Goal: Check status

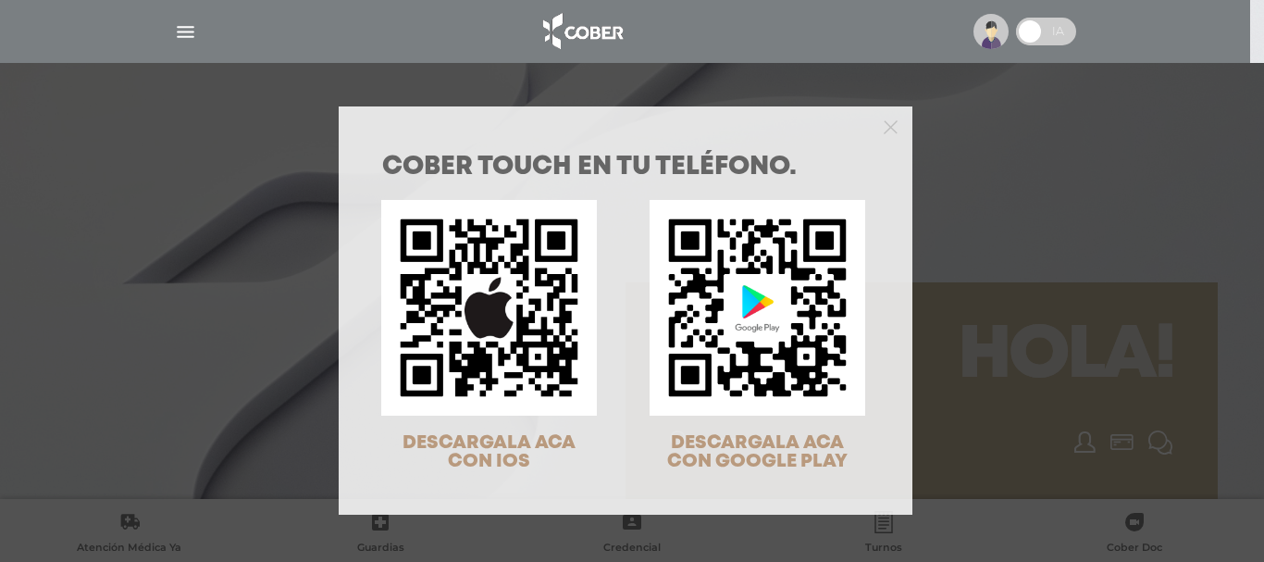
click at [1094, 139] on div "COBER TOUCH en tu teléfono. DESCARGALA ACA CON IOS DESCARGALA ACA CON GOOGLE PL…" at bounding box center [632, 281] width 1264 height 562
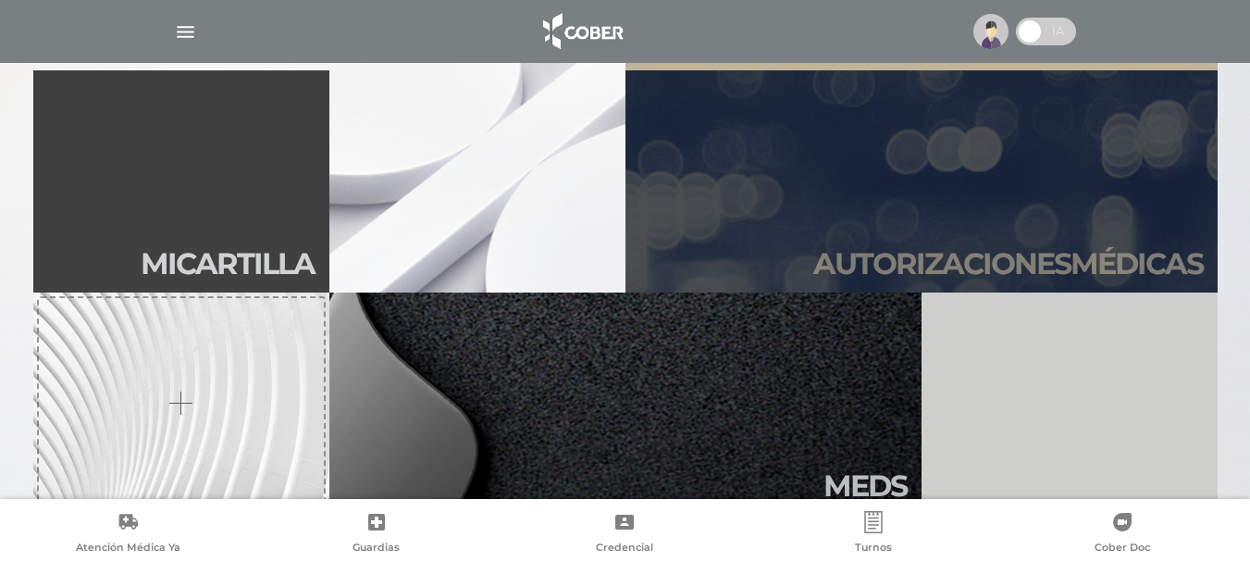
scroll to position [463, 0]
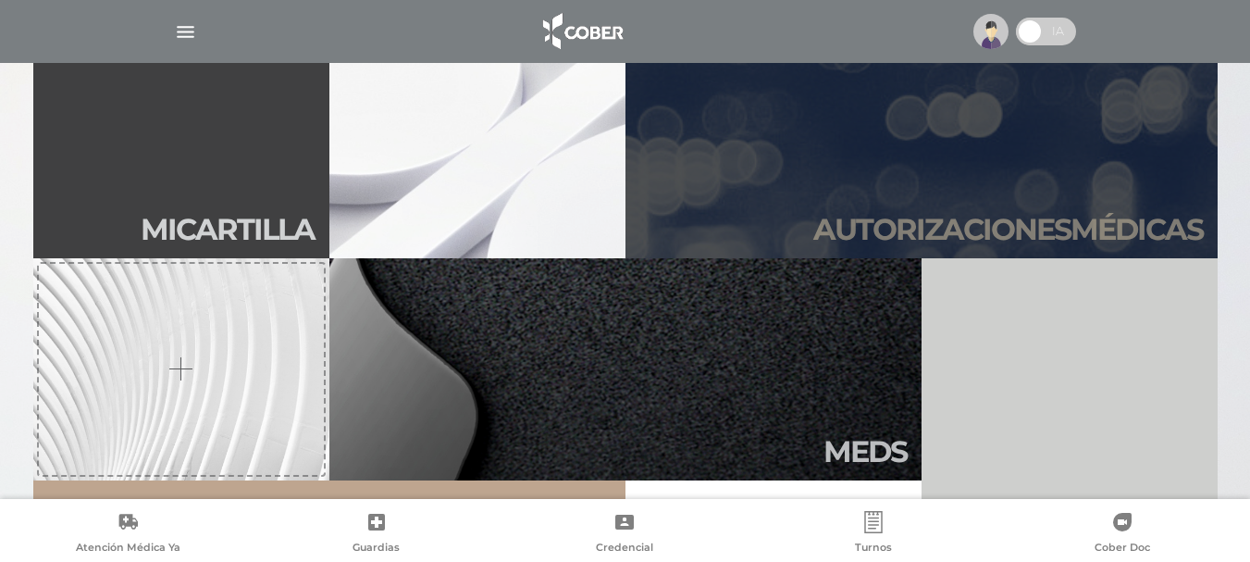
click at [840, 207] on link "Autori zaciones médicas" at bounding box center [921, 147] width 592 height 222
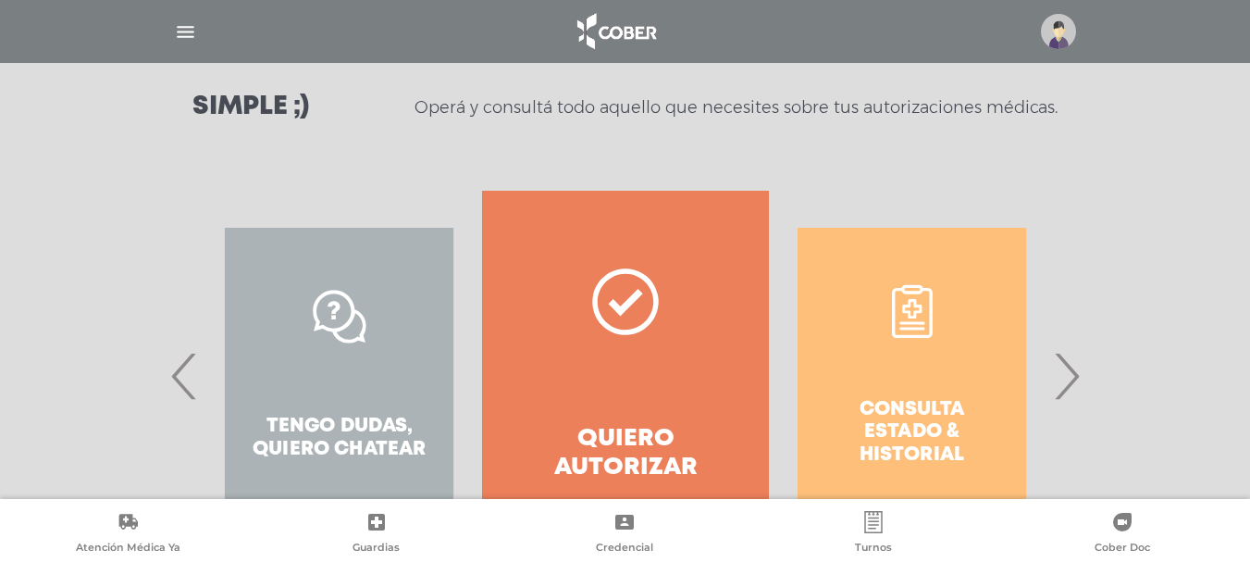
scroll to position [367, 0]
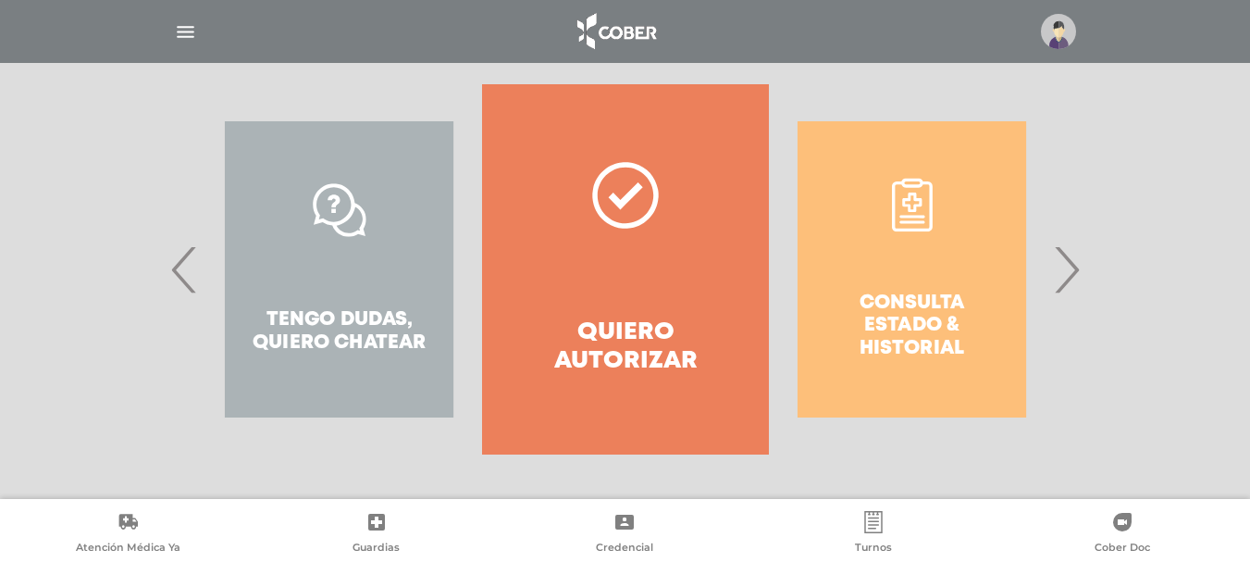
click at [911, 280] on div "Consulta estado & historial" at bounding box center [912, 269] width 286 height 370
click at [1065, 272] on span "›" at bounding box center [1066, 269] width 36 height 100
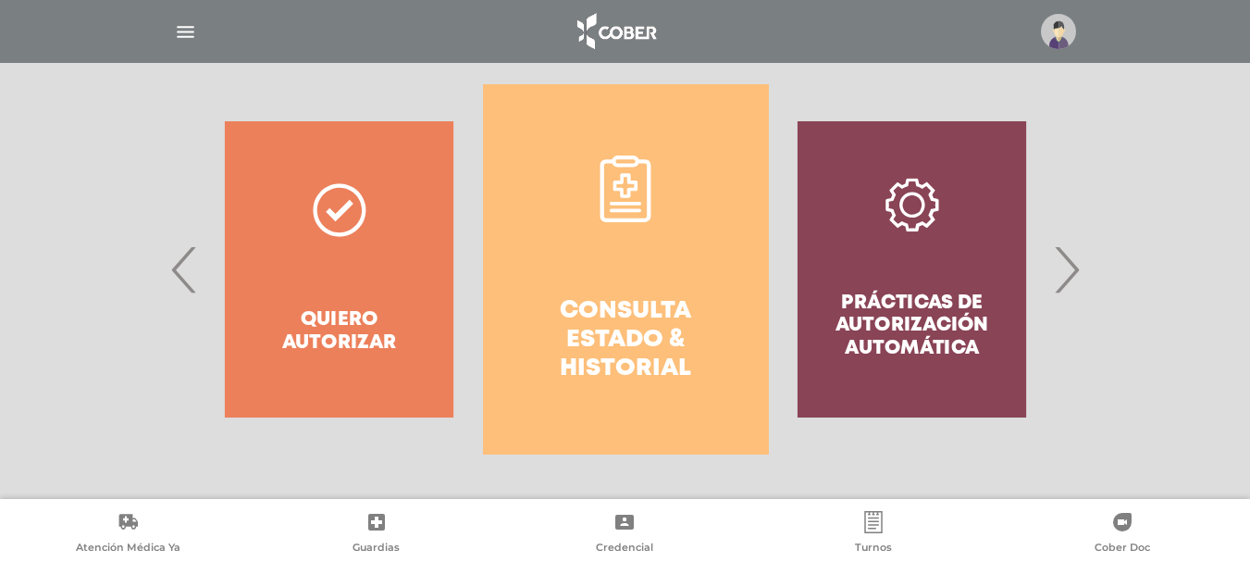
click at [707, 353] on h4 "Consulta estado & historial" at bounding box center [625, 340] width 219 height 87
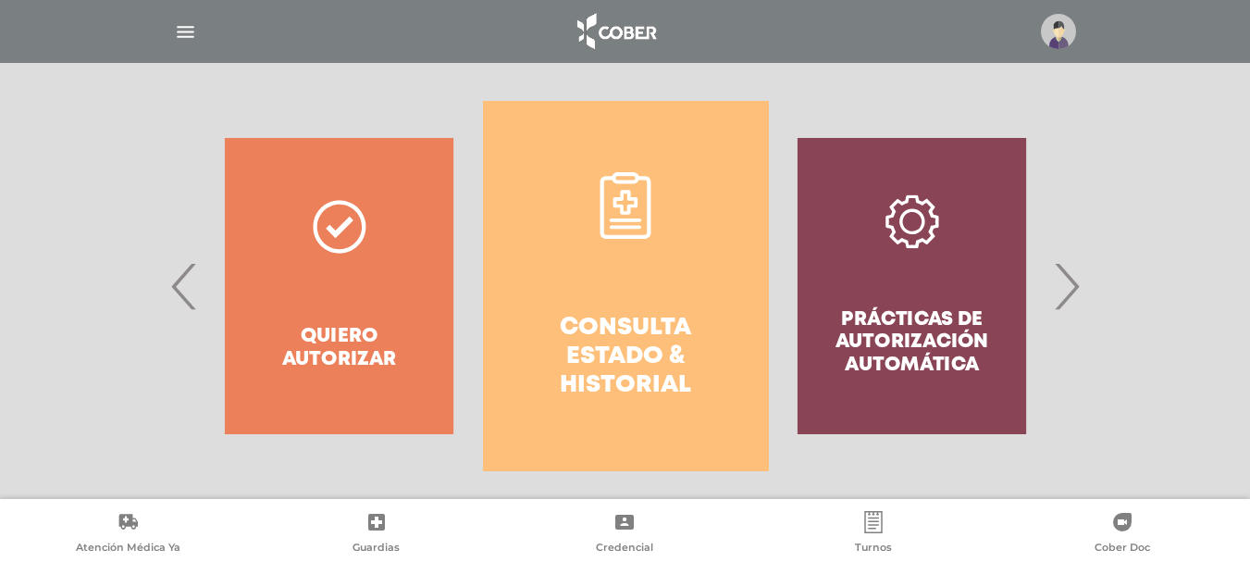
scroll to position [359, 0]
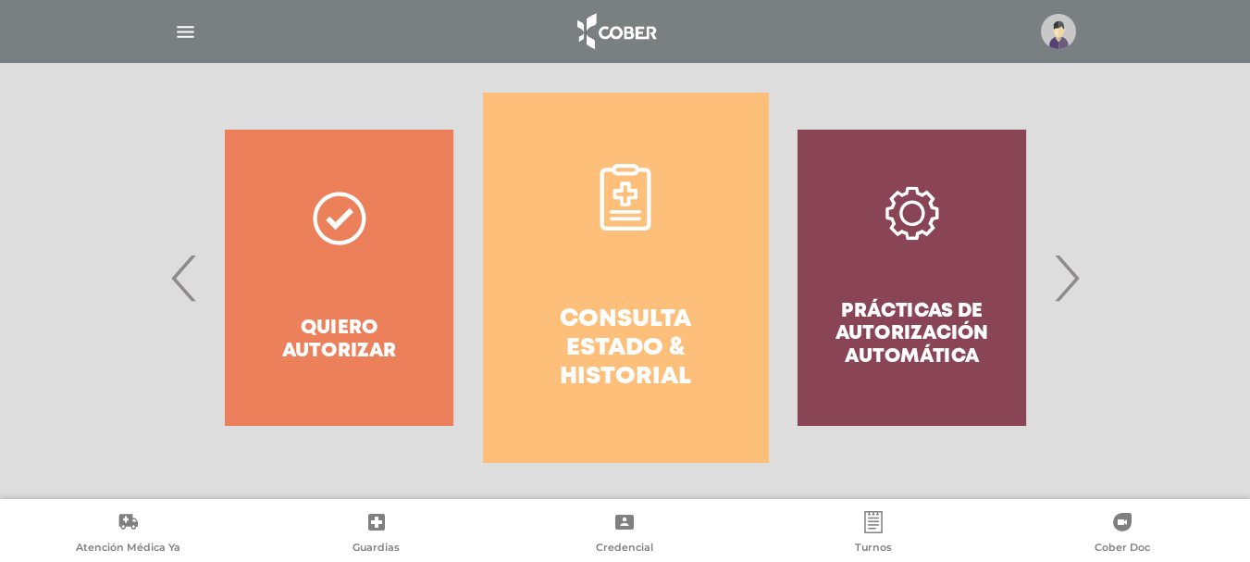
click at [672, 305] on h4 "Consulta estado & historial" at bounding box center [625, 348] width 219 height 87
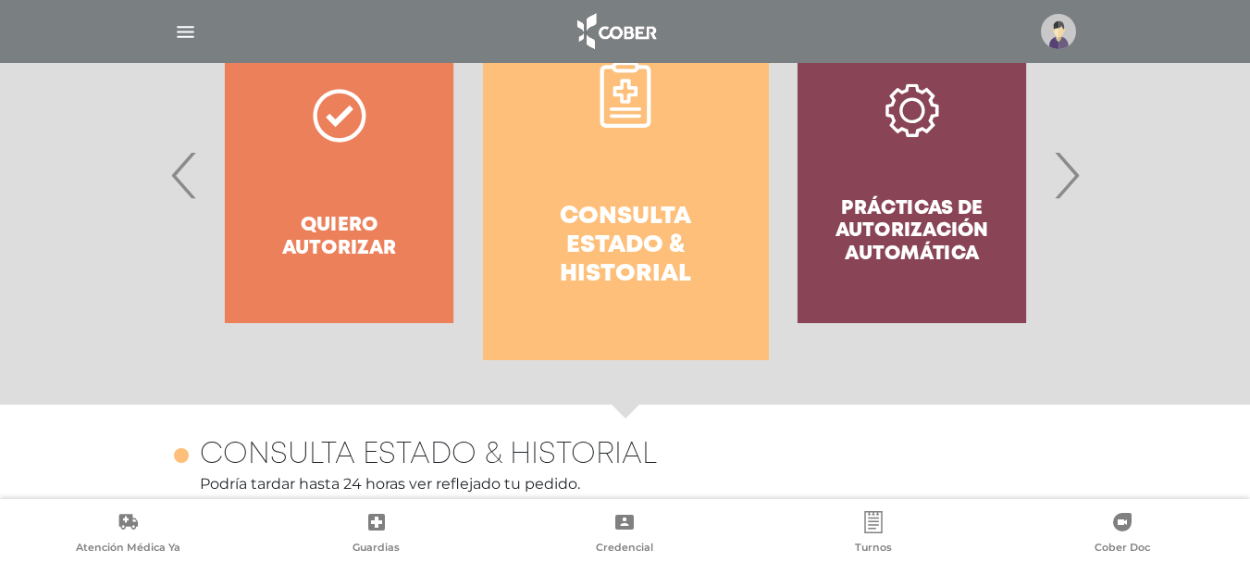
scroll to position [463, 0]
click at [1075, 178] on span "›" at bounding box center [1066, 174] width 36 height 100
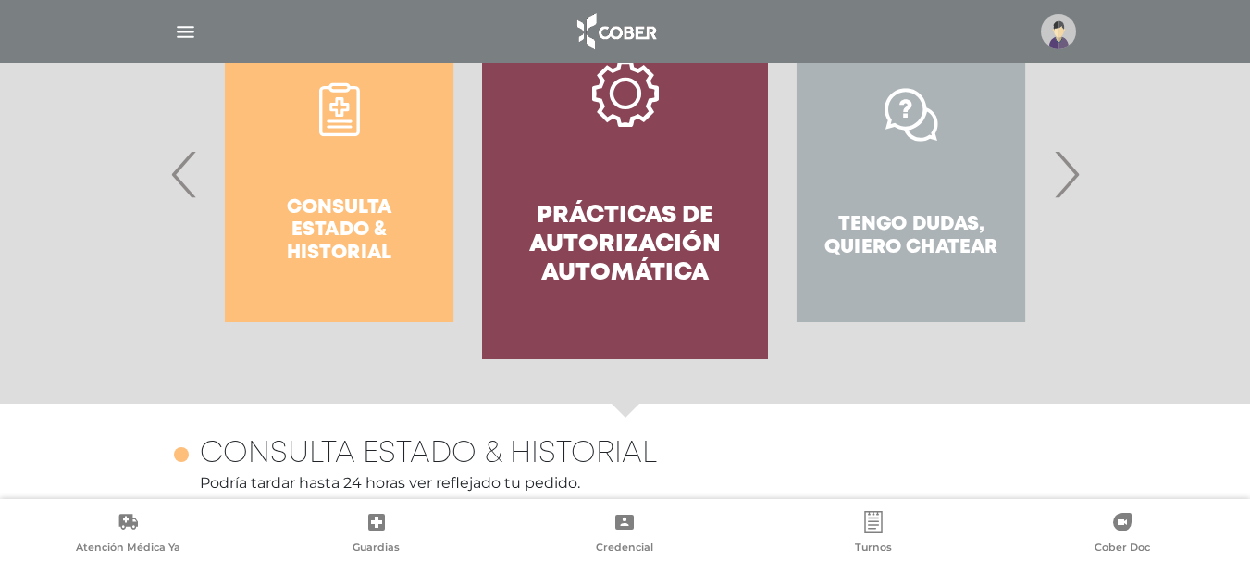
click at [1075, 178] on span "›" at bounding box center [1066, 174] width 36 height 100
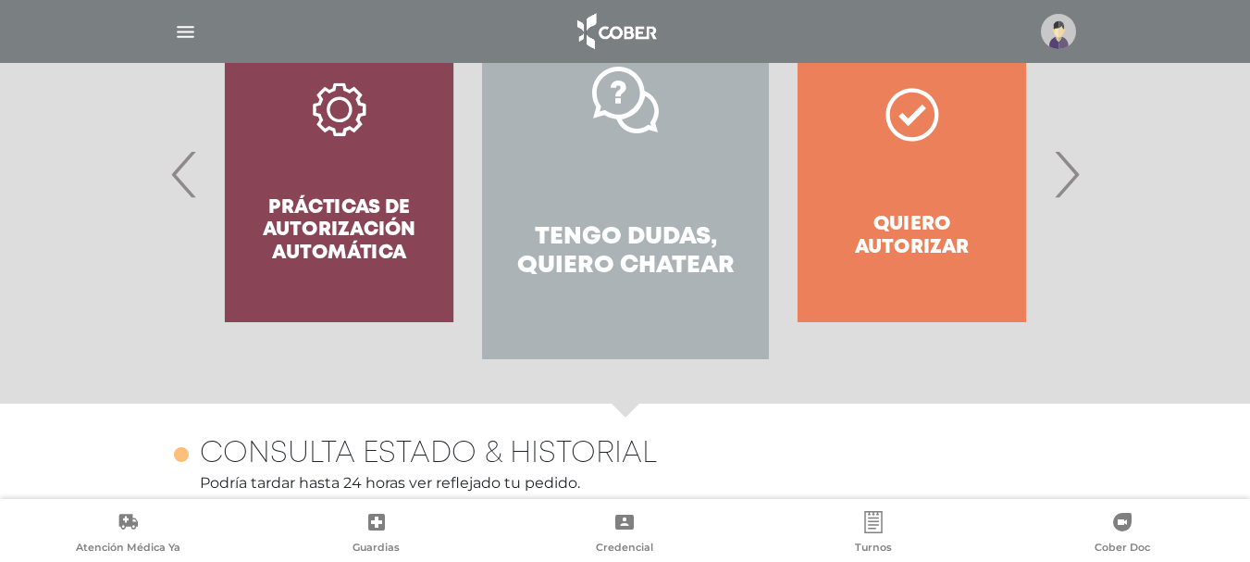
click at [1075, 178] on span "›" at bounding box center [1066, 174] width 36 height 100
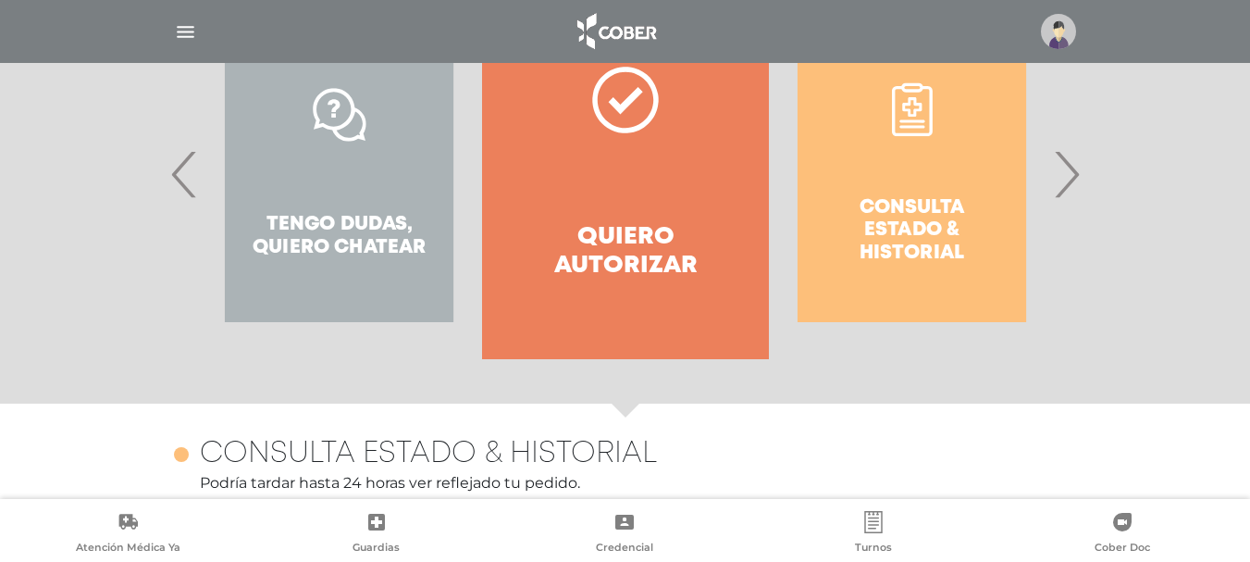
click at [1075, 178] on span "›" at bounding box center [1066, 174] width 36 height 100
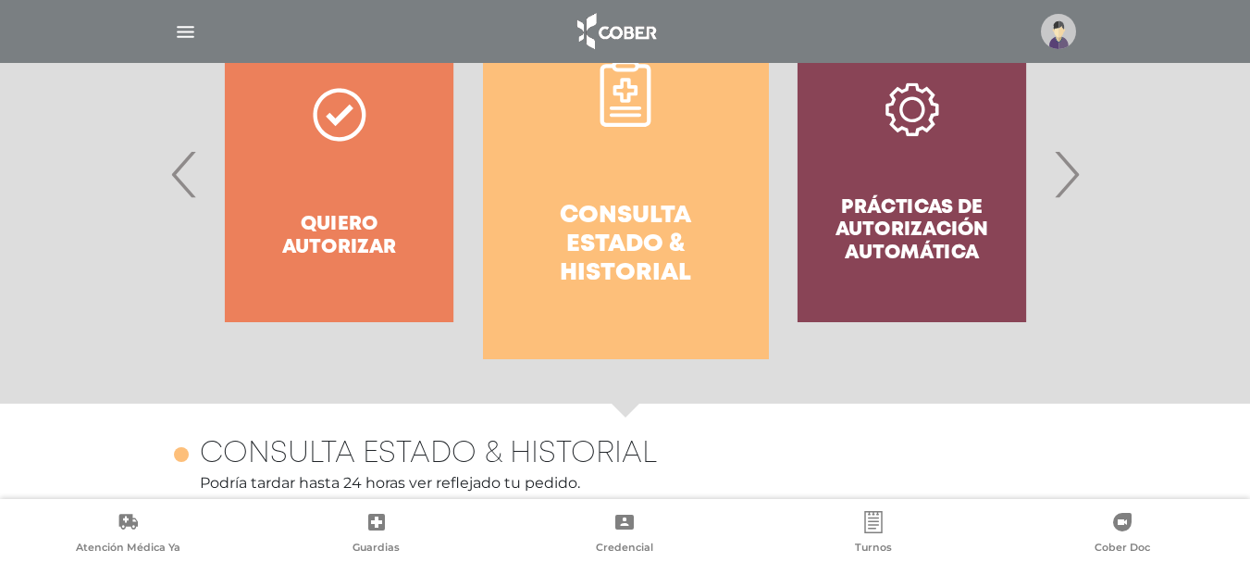
click at [913, 179] on div "Prácticas de autorización automática" at bounding box center [912, 174] width 286 height 370
click at [1067, 178] on span "›" at bounding box center [1066, 174] width 36 height 100
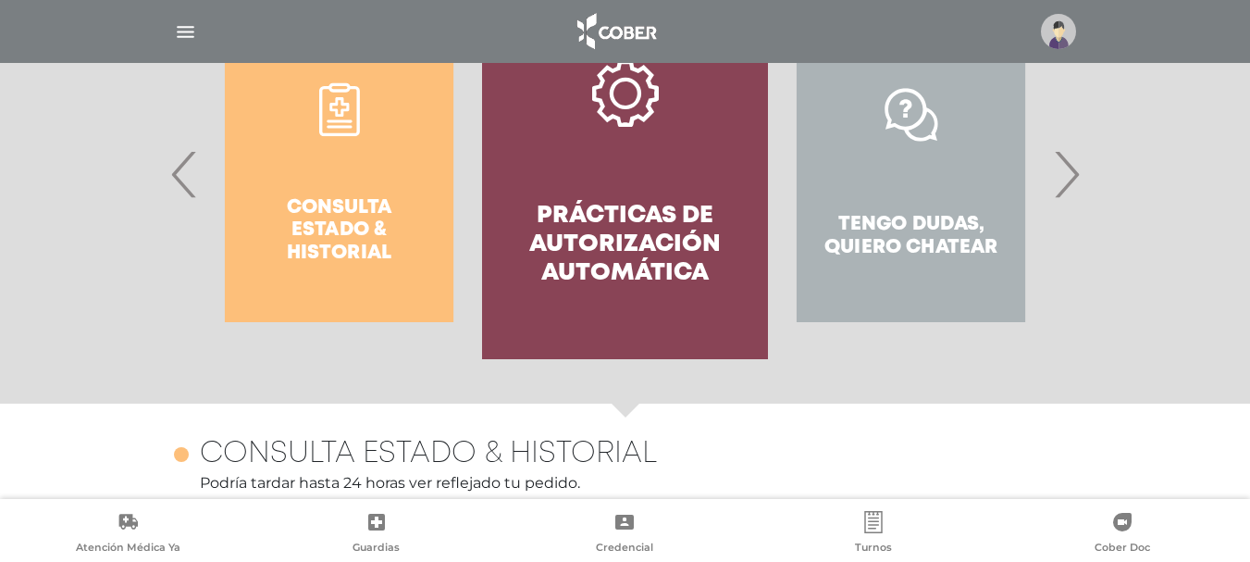
click at [706, 159] on link "Prácticas de autorización automática" at bounding box center [625, 174] width 286 height 370
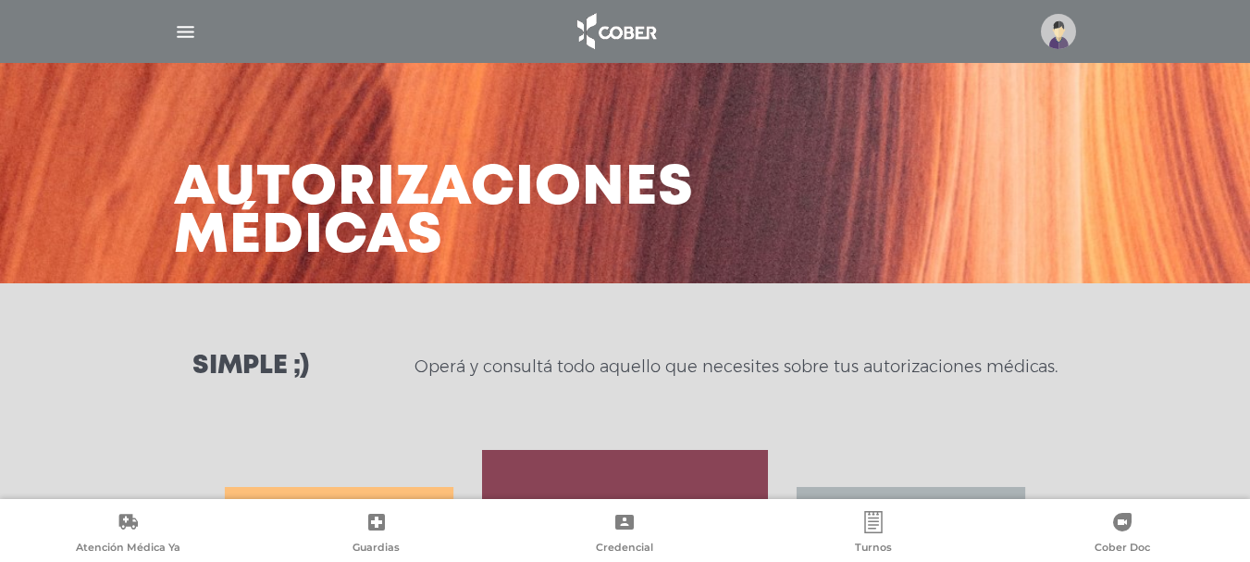
scroll to position [0, 0]
